Goal: Obtain resource: Download file/media

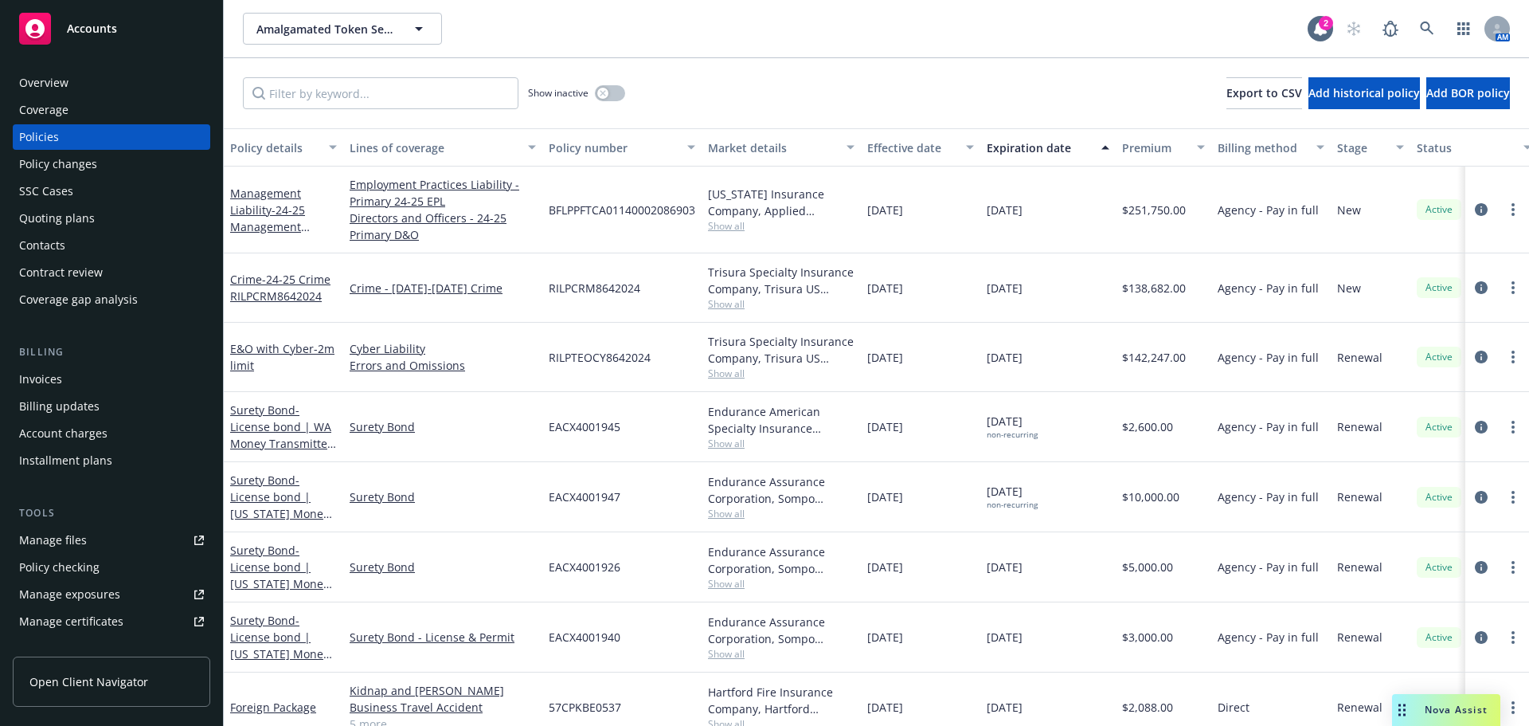
click at [88, 29] on span "Accounts" at bounding box center [92, 28] width 50 height 13
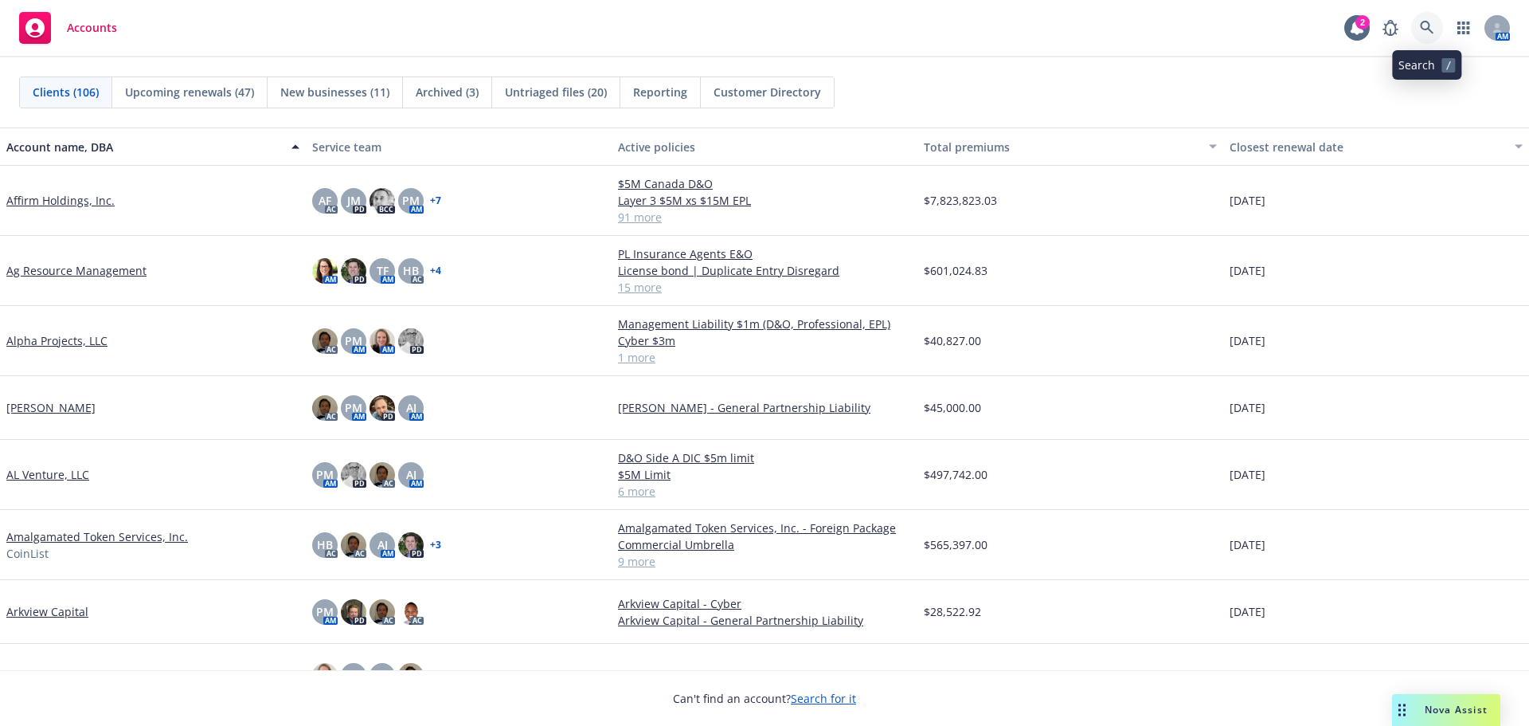
click at [1418, 28] on link at bounding box center [1428, 28] width 32 height 32
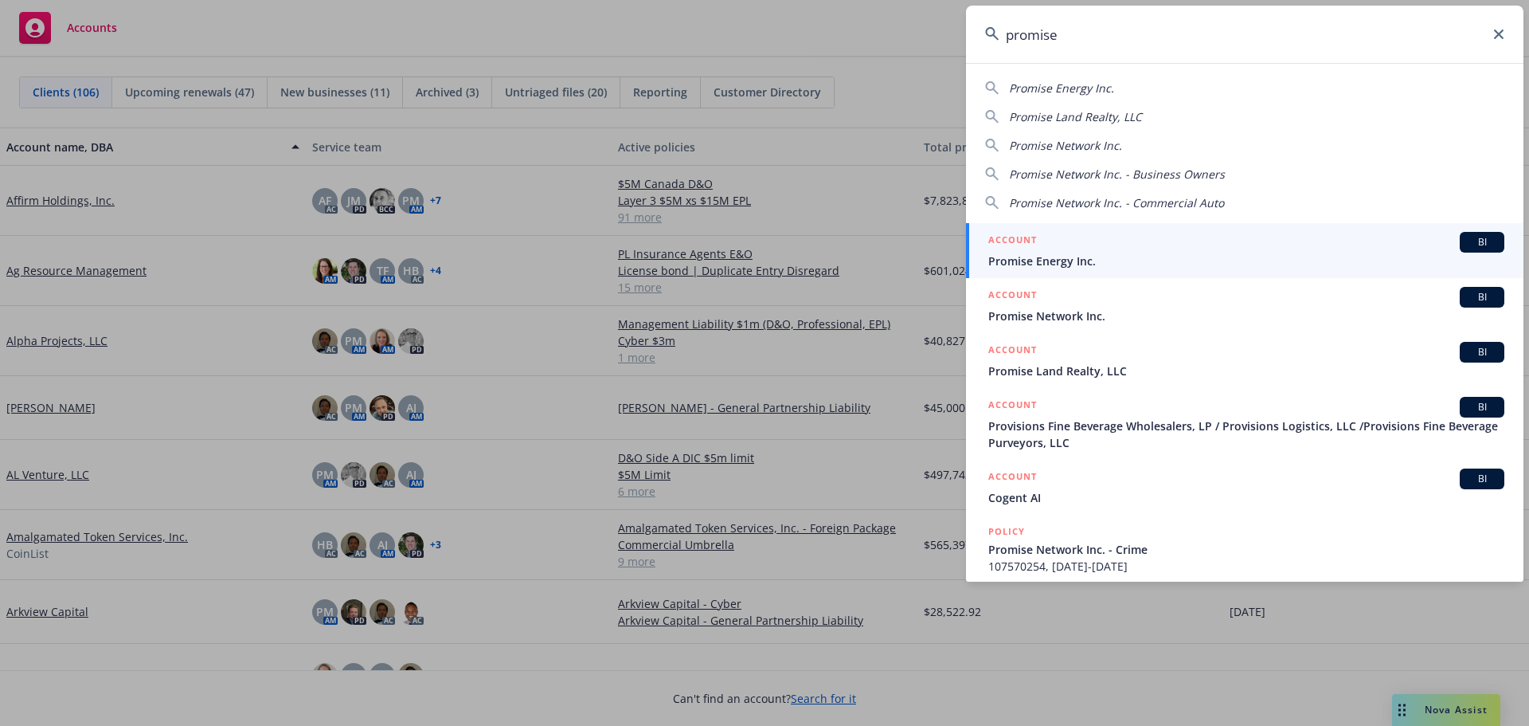
click at [1068, 142] on span "Promise Network Inc." at bounding box center [1065, 145] width 113 height 15
type input "Promise Network Inc."
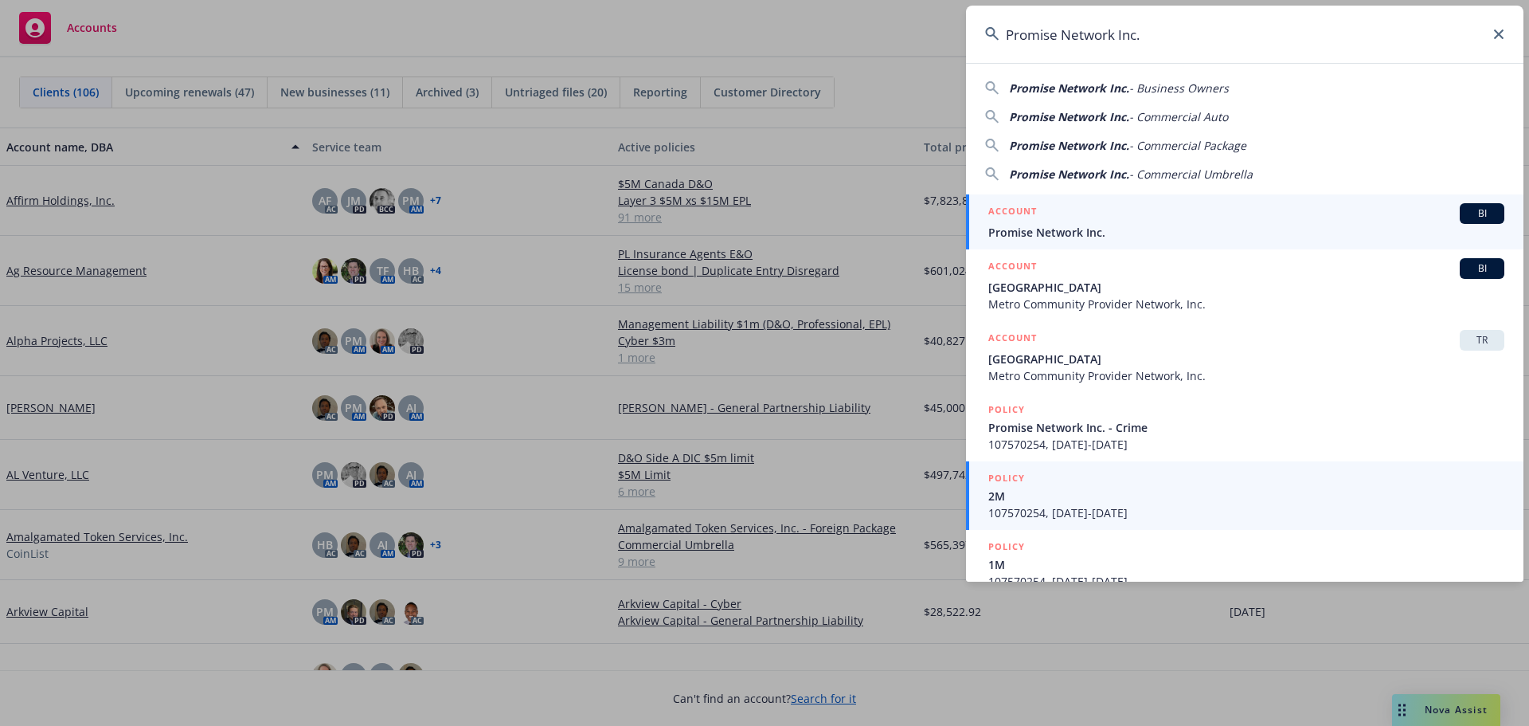
click at [1071, 229] on span "Promise Network Inc." at bounding box center [1247, 232] width 516 height 17
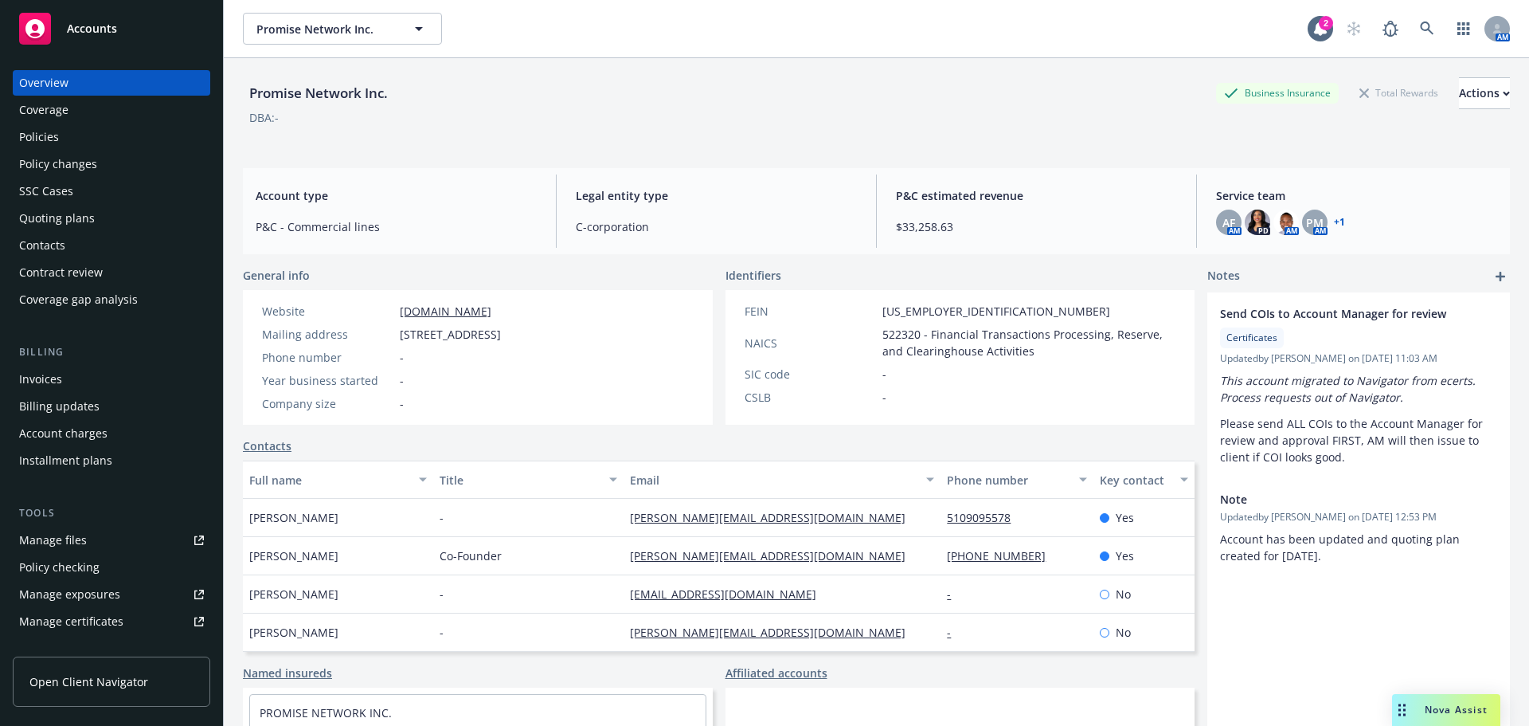
click at [52, 220] on div "Quoting plans" at bounding box center [57, 218] width 76 height 25
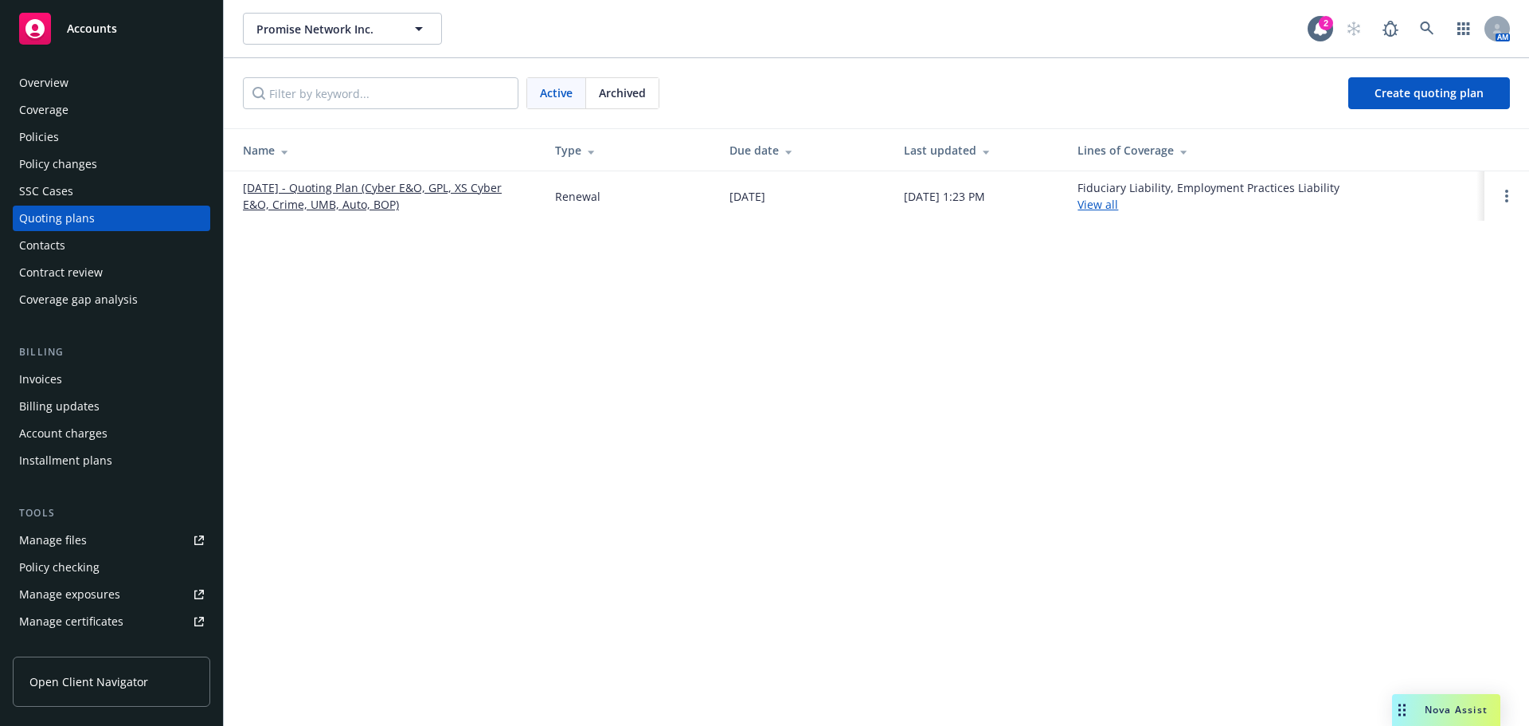
click at [344, 190] on link "[DATE] - Quoting Plan (Cyber E&O, GPL, XS Cyber E&O, Crime, UMB, Auto, BOP)" at bounding box center [386, 195] width 287 height 33
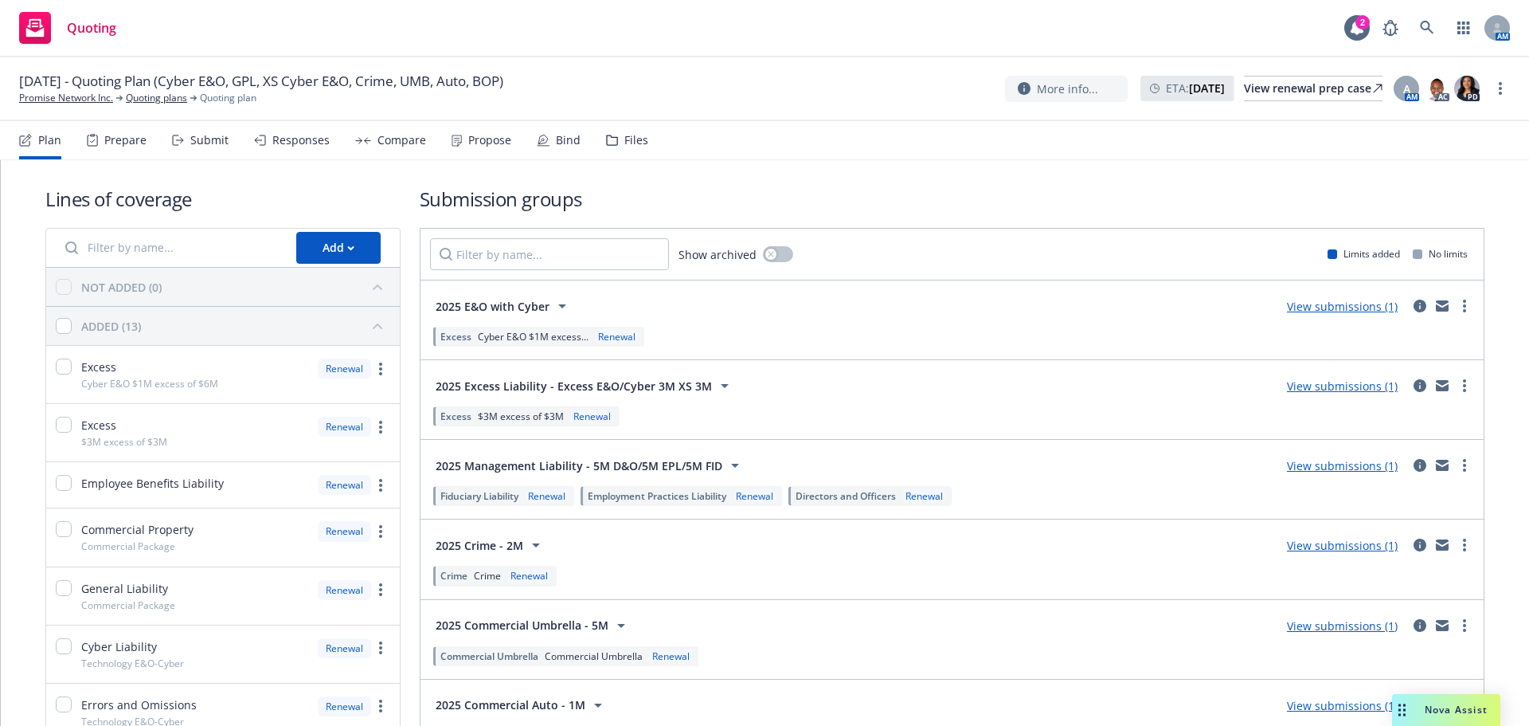
click at [1317, 389] on link "View submissions (1)" at bounding box center [1342, 385] width 111 height 15
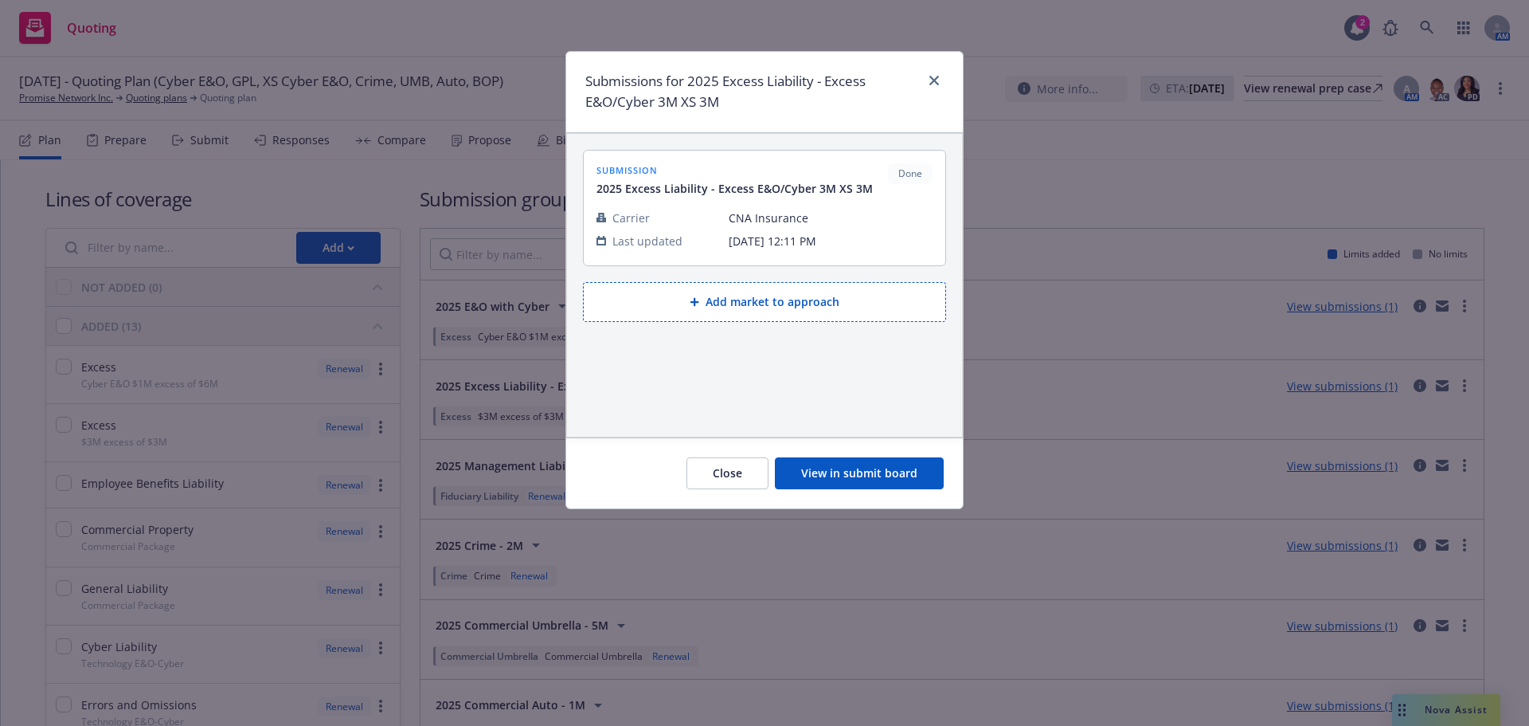
click at [1044, 435] on div "Submissions for 2025 Excess Liability - Excess E&O/Cyber 3M XS 3M submission 20…" at bounding box center [764, 363] width 1529 height 726
click at [711, 464] on button "Close" at bounding box center [728, 473] width 82 height 32
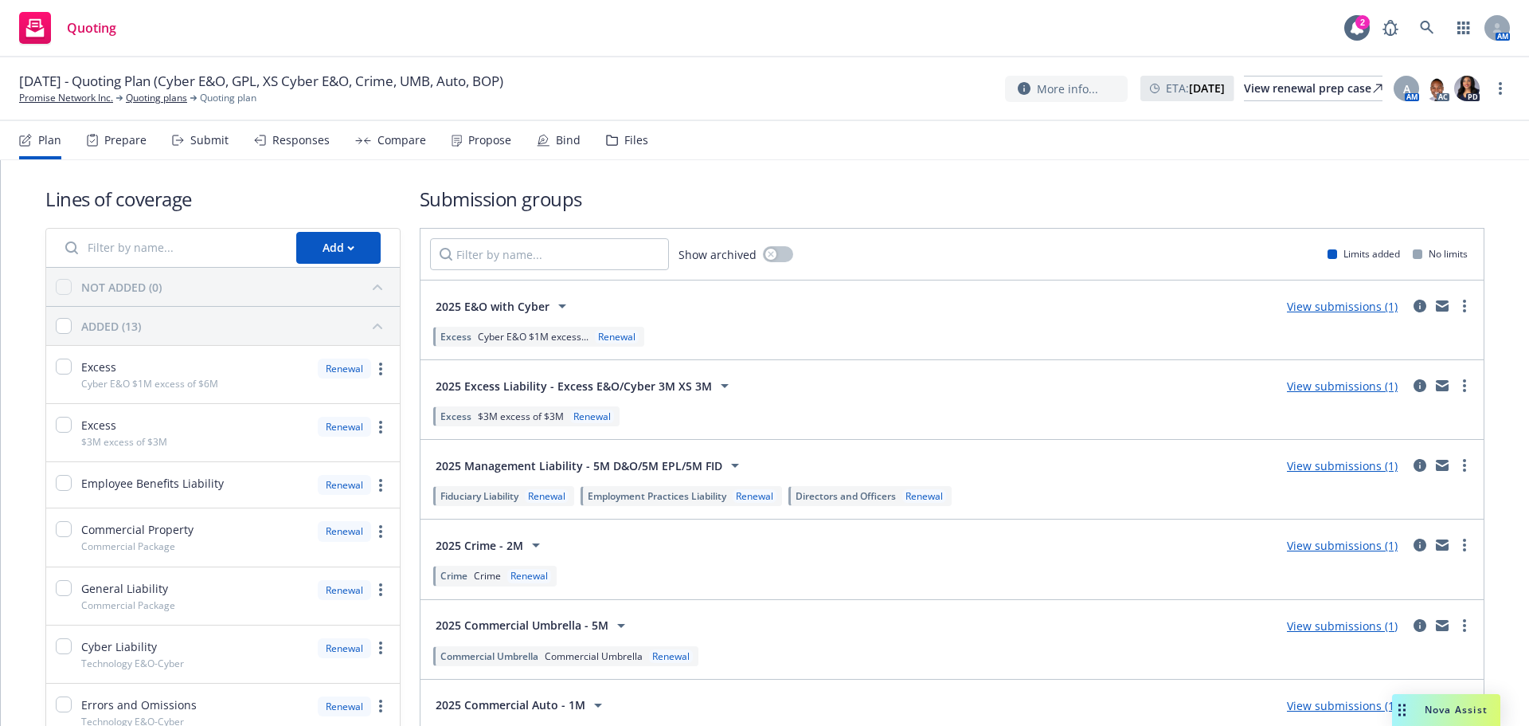
click at [1323, 306] on link "View submissions (1)" at bounding box center [1342, 306] width 111 height 15
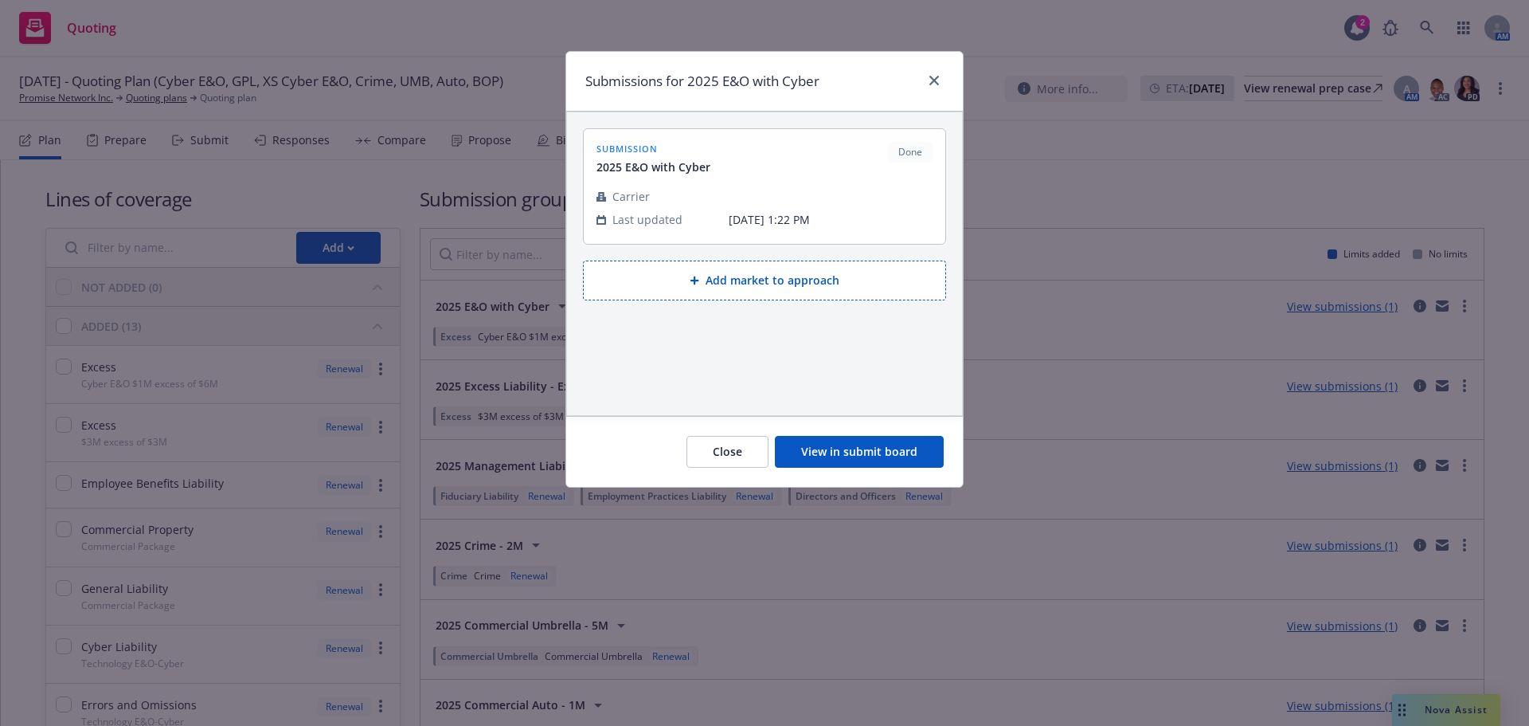
click at [870, 448] on button "View in submit board" at bounding box center [859, 452] width 169 height 32
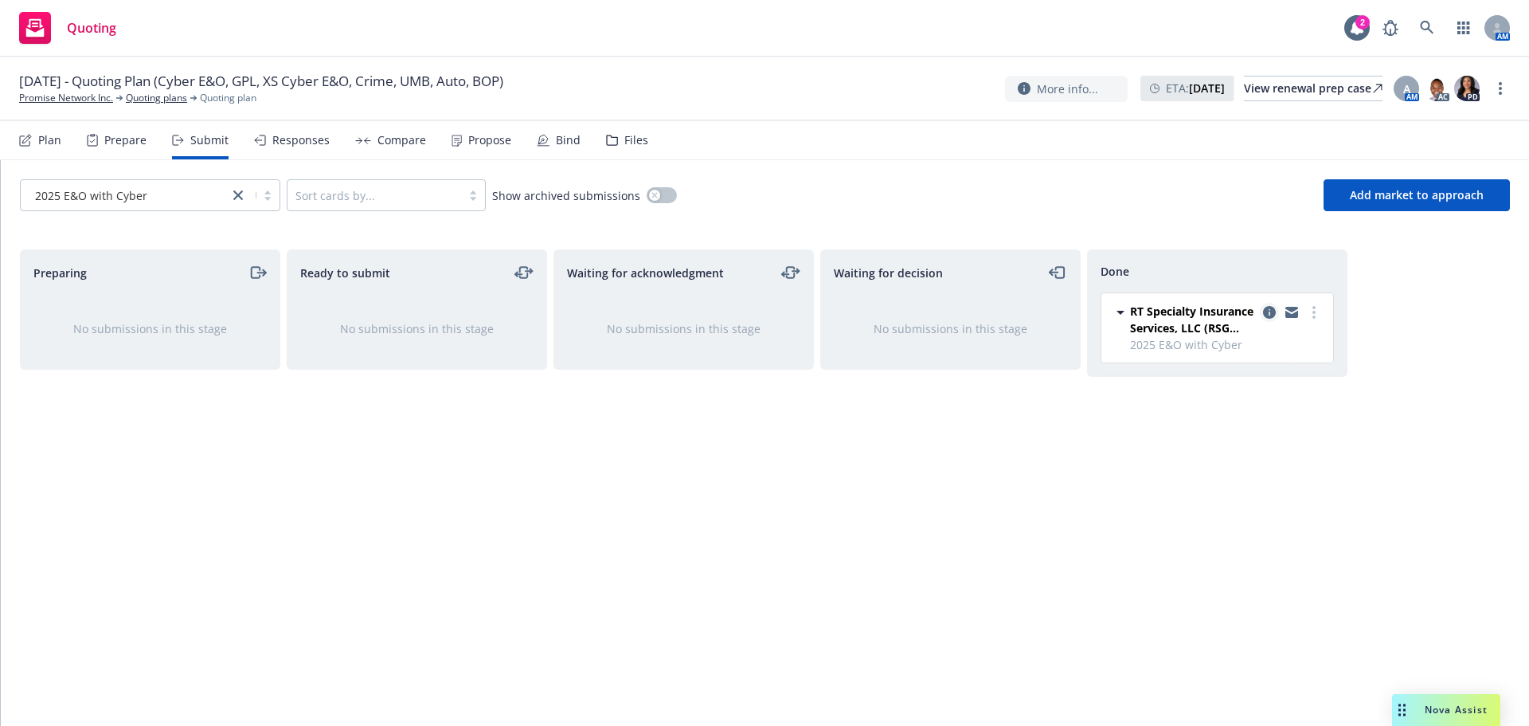
click at [1269, 313] on icon "copy logging email" at bounding box center [1269, 312] width 13 height 13
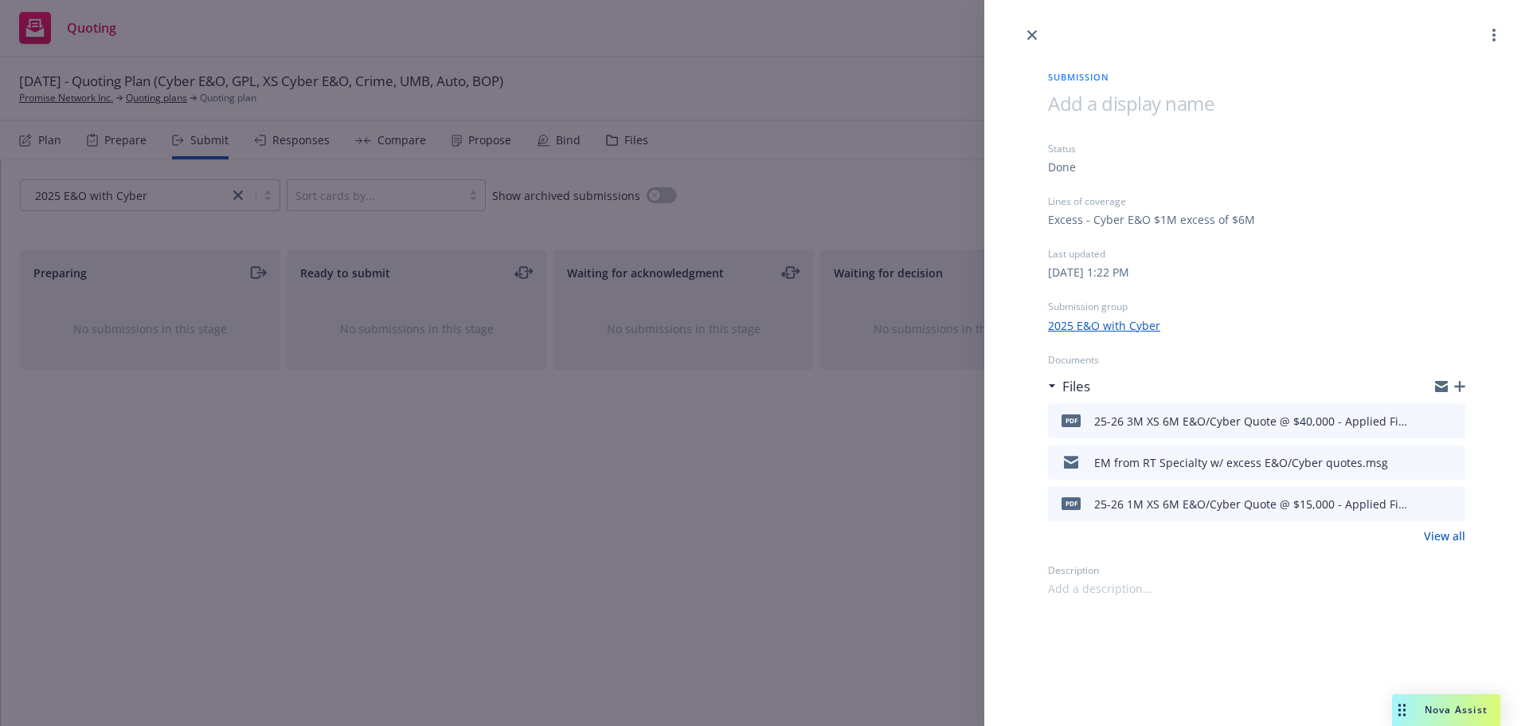
click at [1423, 421] on icon "download file" at bounding box center [1424, 419] width 13 height 13
